Goal: Information Seeking & Learning: Learn about a topic

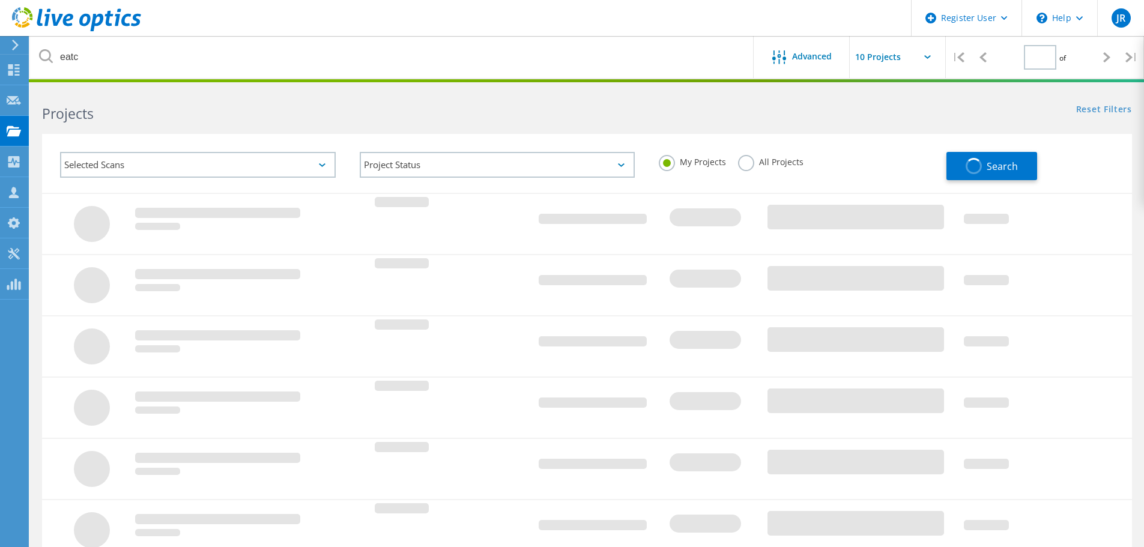
type input "1"
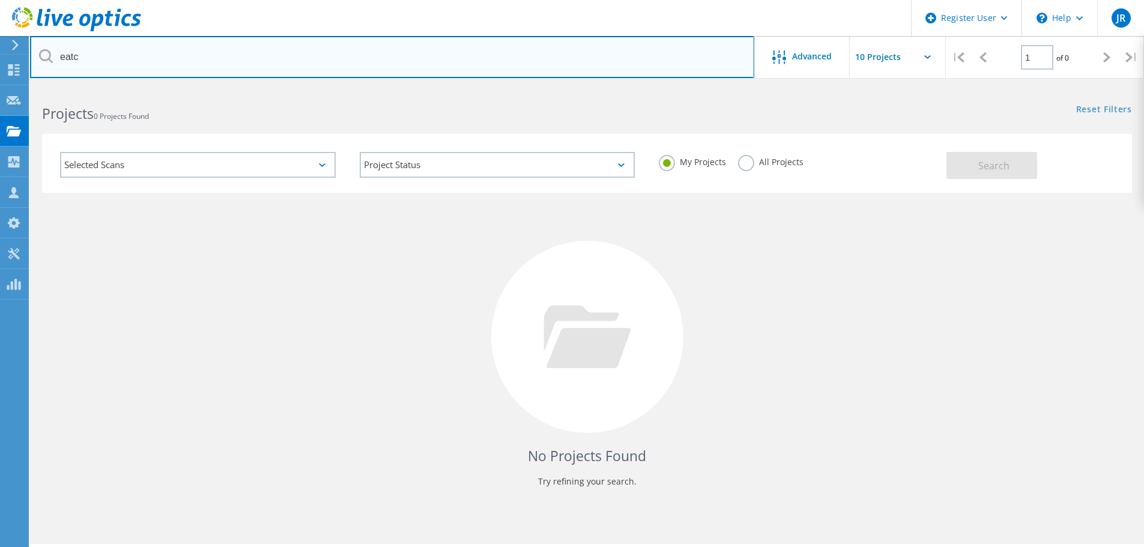
click at [118, 58] on input "eatc" at bounding box center [392, 57] width 724 height 42
type input "RDW"
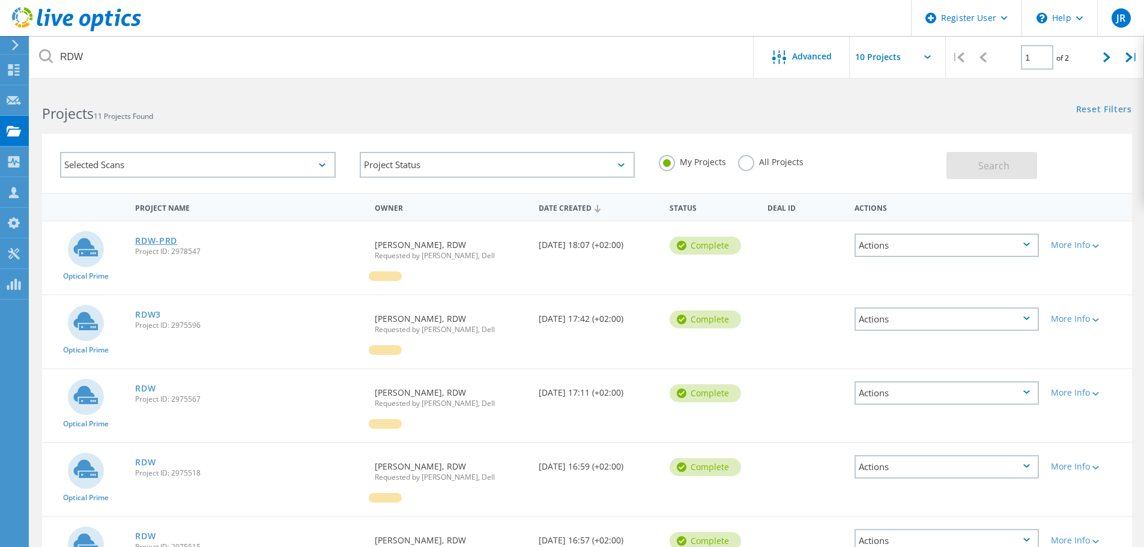
click at [163, 238] on link "RDW-PRD" at bounding box center [156, 241] width 42 height 8
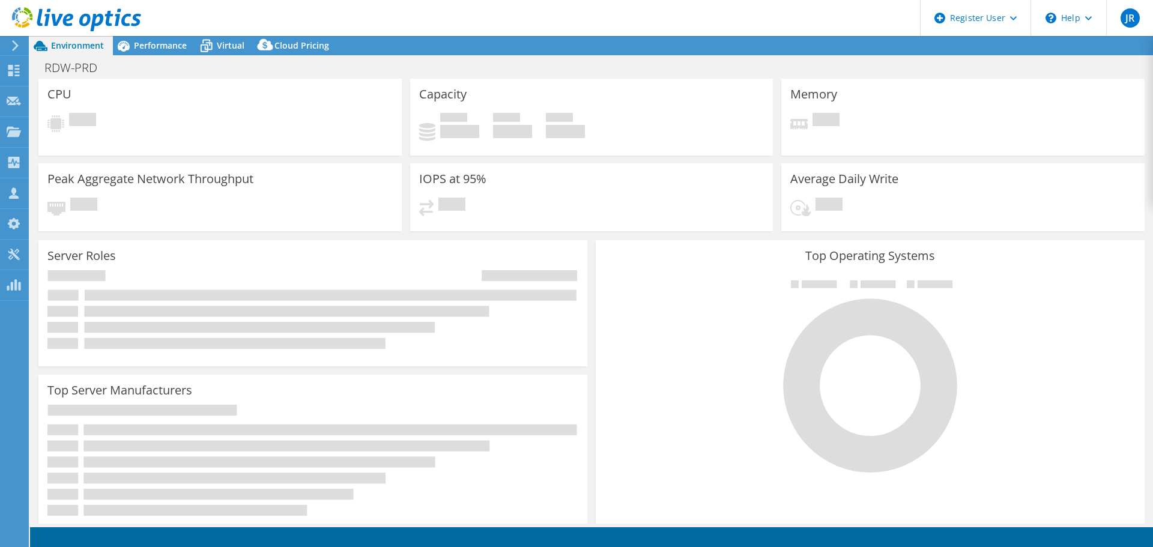
select select "USD"
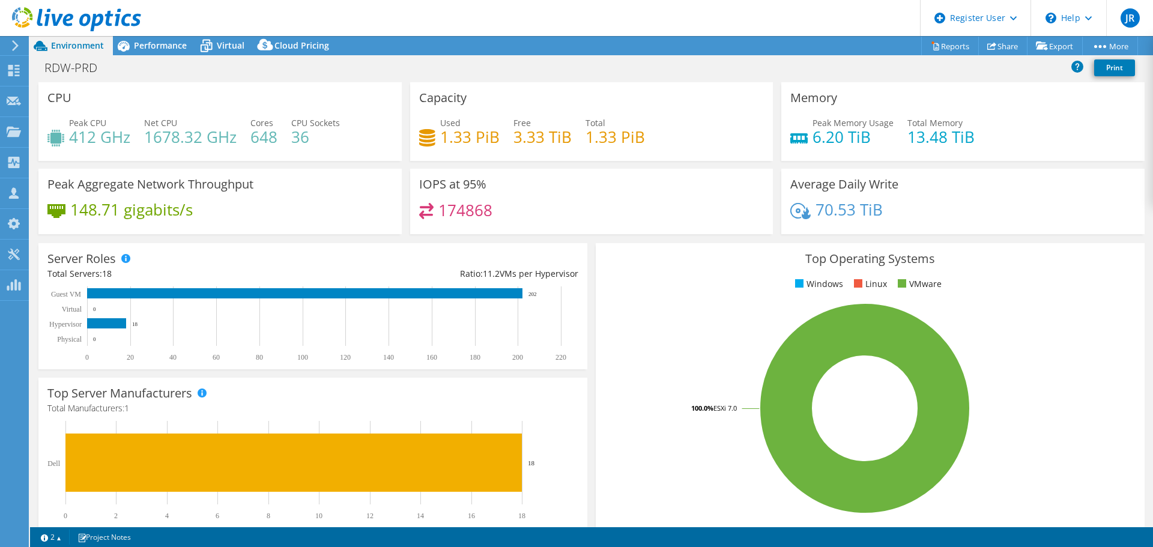
click at [181, 33] on header "JR Dell User Justin Rik Justin.Rik@dell.com Dell My Profile Log Out \n Help Exp…" at bounding box center [576, 18] width 1153 height 36
click at [180, 41] on span "Performance" at bounding box center [160, 45] width 53 height 11
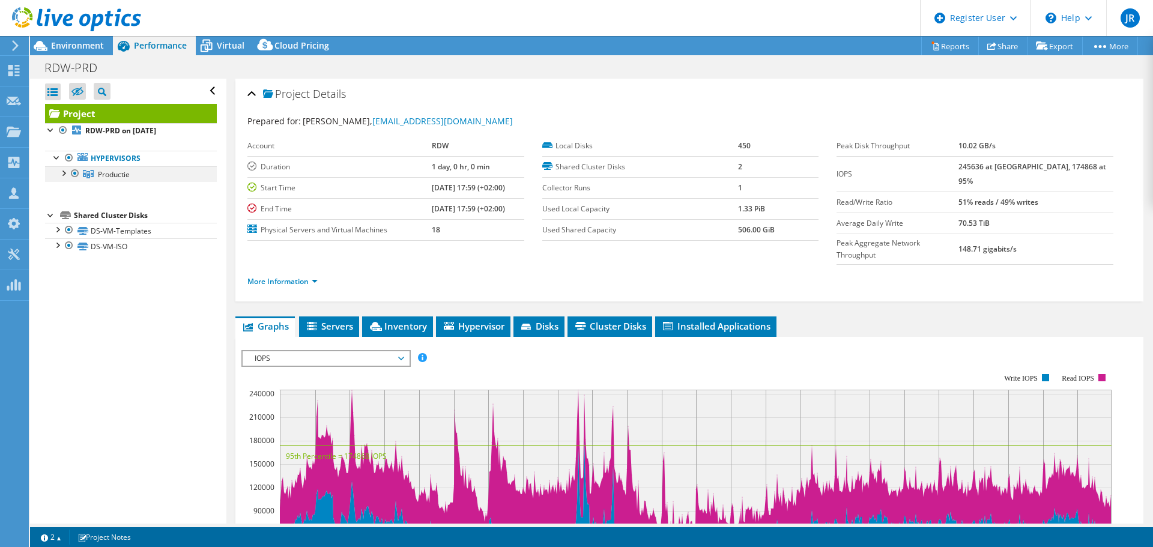
click at [65, 168] on div at bounding box center [63, 172] width 12 height 12
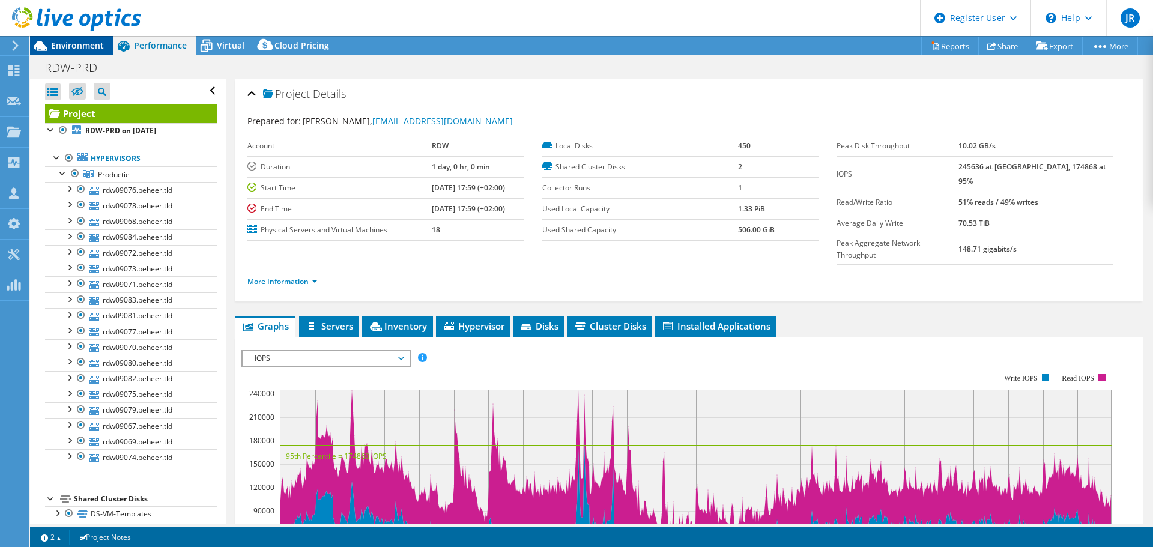
click at [78, 49] on span "Environment" at bounding box center [77, 45] width 53 height 11
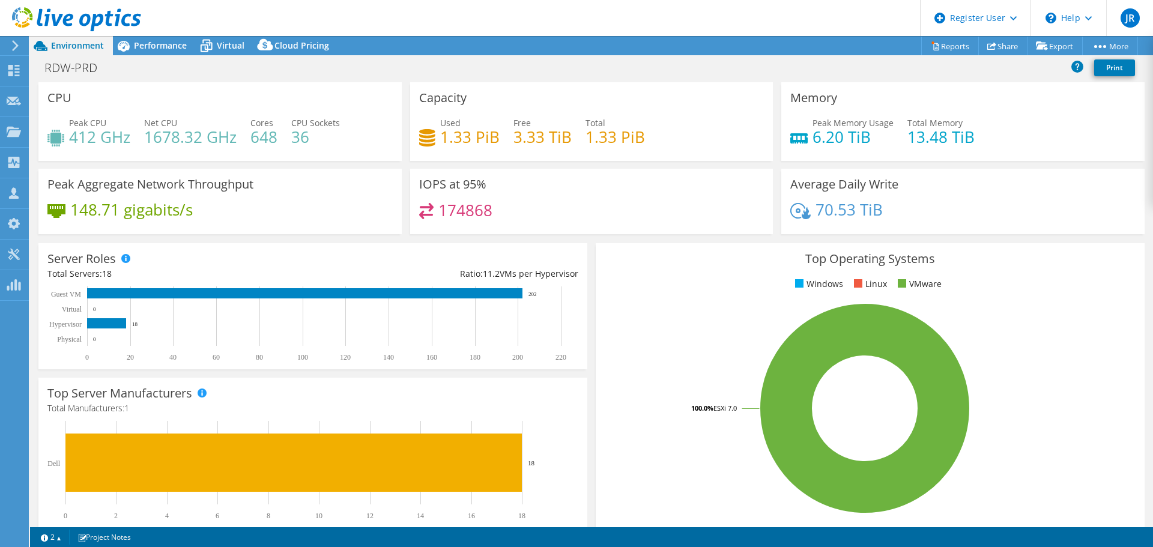
click at [465, 213] on h4 "174868" at bounding box center [465, 210] width 54 height 13
click at [160, 47] on span "Performance" at bounding box center [160, 45] width 53 height 11
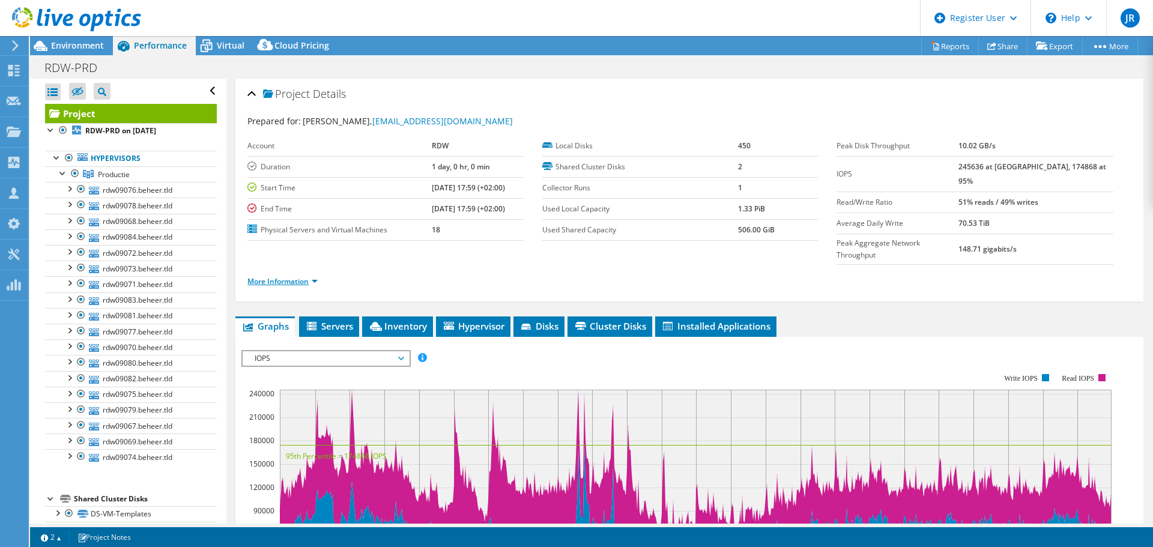
click at [286, 276] on link "More Information" at bounding box center [282, 281] width 70 height 10
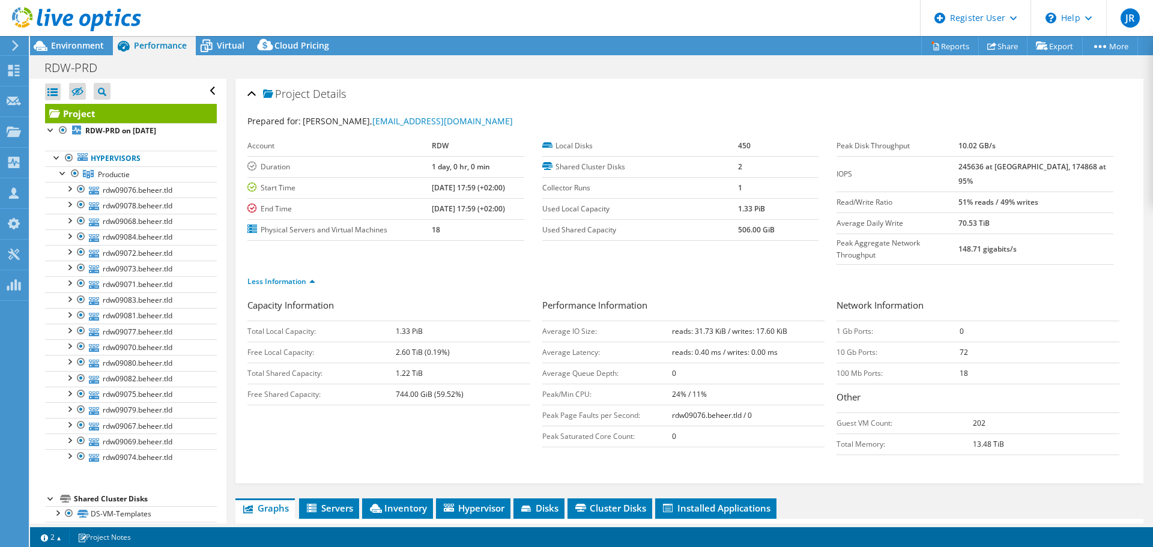
click at [1003, 165] on b "245636 at Peak, 174868 at 95%" at bounding box center [1032, 174] width 148 height 25
drag, startPoint x: 749, startPoint y: 309, endPoint x: 670, endPoint y: 317, distance: 79.1
click at [672, 321] on td "reads: 31.73 KiB / writes: 17.60 KiB" at bounding box center [748, 331] width 153 height 21
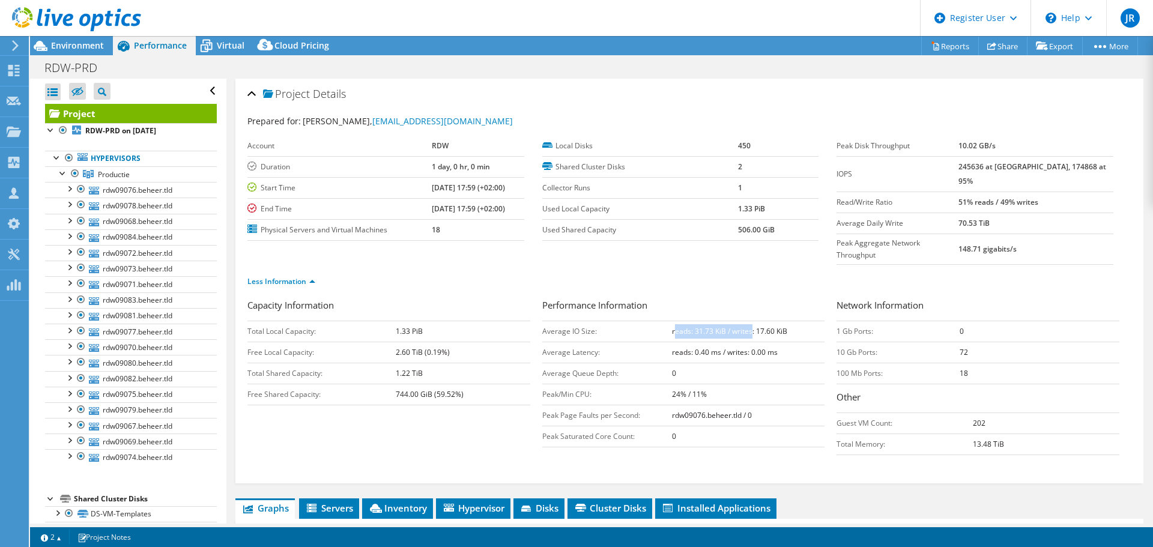
drag, startPoint x: 782, startPoint y: 305, endPoint x: 646, endPoint y: 302, distance: 135.7
click at [646, 321] on tr "Average IO Size: reads: 31.73 KiB / writes: 17.60 KiB" at bounding box center [683, 331] width 283 height 21
click at [79, 49] on span "Environment" at bounding box center [77, 45] width 53 height 11
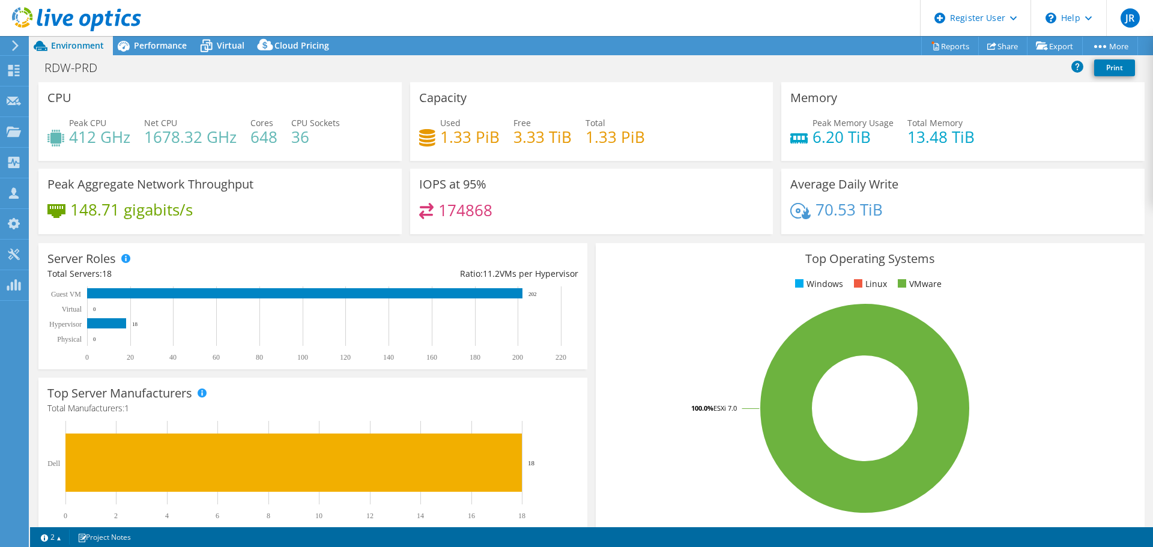
click at [466, 209] on h4 "174868" at bounding box center [465, 210] width 54 height 13
click at [158, 38] on div "Performance" at bounding box center [154, 45] width 83 height 19
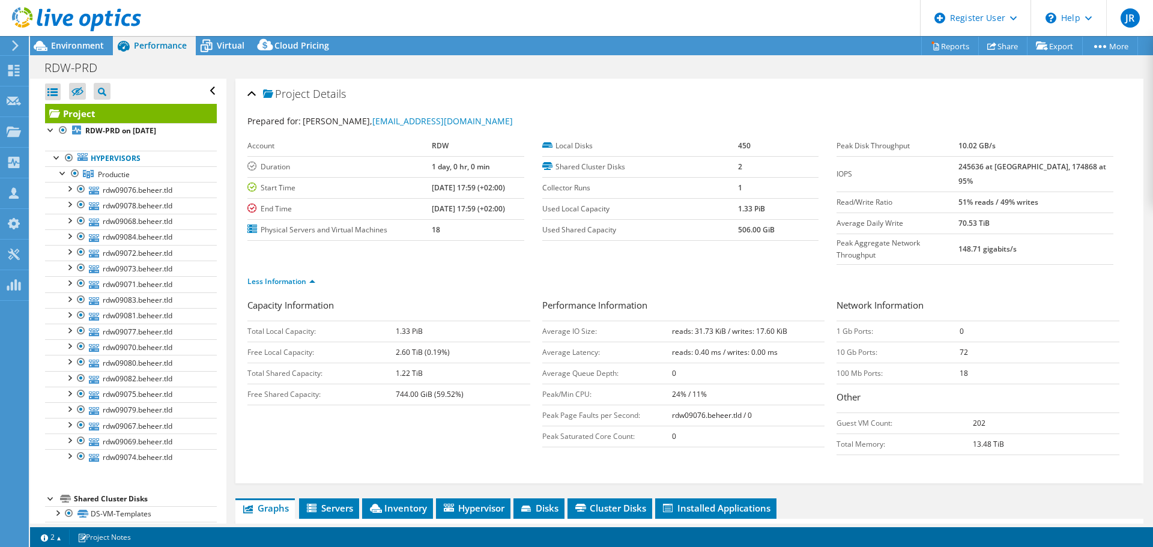
click at [1011, 168] on b "245636 at Peak, 174868 at 95%" at bounding box center [1032, 174] width 148 height 25
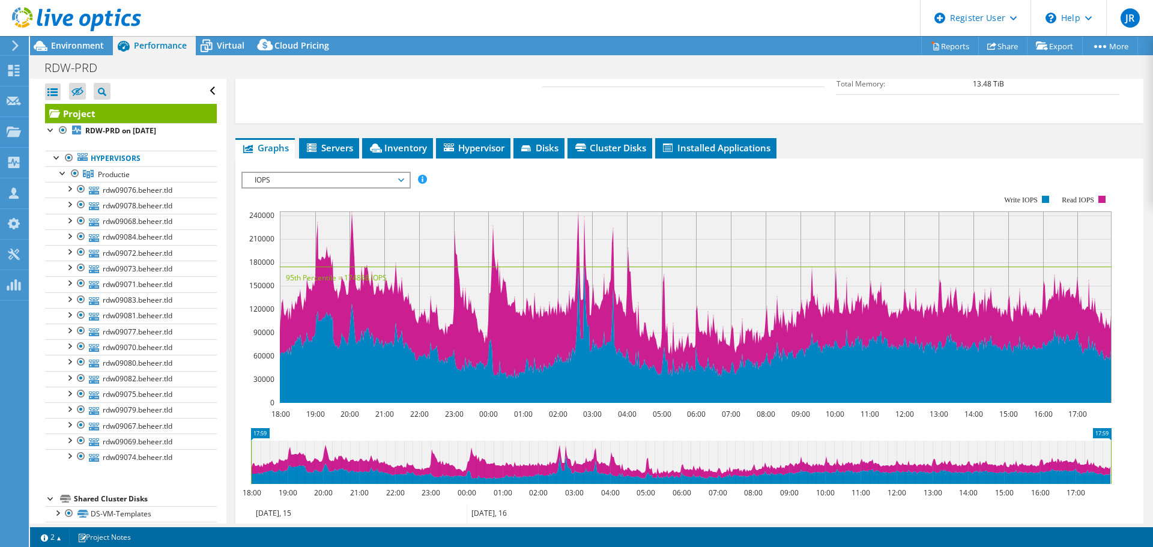
click at [363, 173] on span "IOPS" at bounding box center [326, 180] width 154 height 14
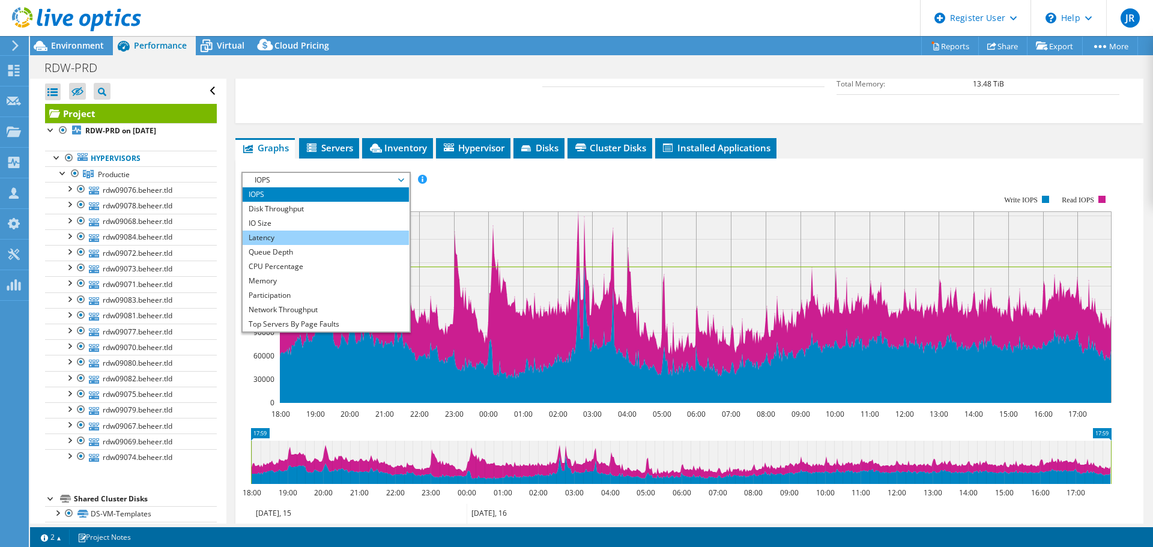
click at [322, 231] on li "Latency" at bounding box center [326, 238] width 166 height 14
